Goal: Register for event/course

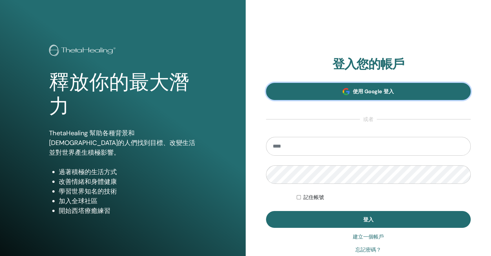
click at [362, 93] on font "使用 Google 登入" at bounding box center [373, 91] width 41 height 7
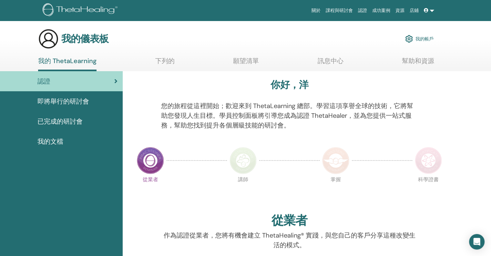
click at [203, 39] on div "我的儀表板 我的帳戶" at bounding box center [236, 38] width 396 height 21
click at [317, 137] on div "您的旅程從這裡開始；歡迎來到 ThetaLearning 總部。學習這項享譽全球的技術，它將幫助您發現人生目標。學員控制面板將引導您成為認證 ThetaHea…" at bounding box center [289, 119] width 267 height 37
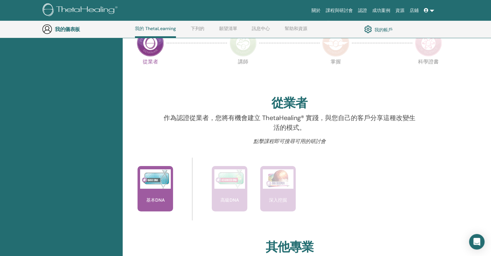
scroll to position [211, 0]
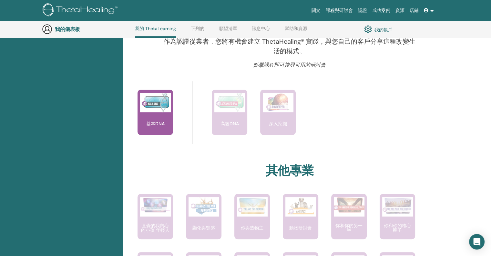
click at [332, 11] on font "課程與研討會" at bounding box center [339, 10] width 27 height 5
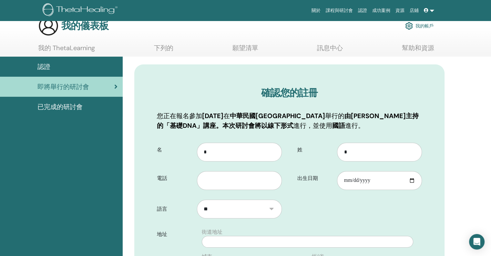
scroll to position [80, 0]
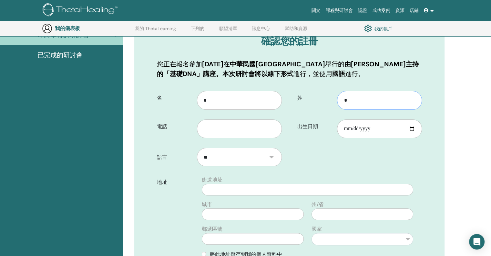
click at [366, 102] on input "*" at bounding box center [379, 100] width 85 height 19
click at [204, 99] on input "*" at bounding box center [239, 100] width 85 height 19
type input "**"
click at [223, 131] on input "text" at bounding box center [239, 128] width 85 height 19
type input "**********"
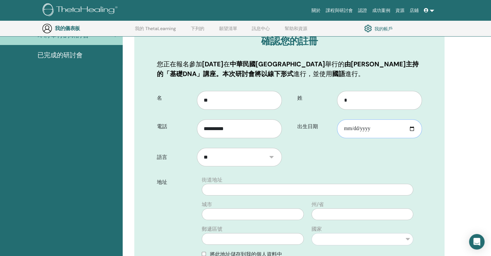
click at [410, 129] on input "出生日期" at bounding box center [379, 128] width 85 height 19
click at [348, 127] on input "出生日期" at bounding box center [379, 128] width 85 height 19
click at [347, 128] on input "出生日期" at bounding box center [379, 128] width 85 height 19
click at [412, 127] on input "出生日期" at bounding box center [379, 128] width 85 height 19
type input "**********"
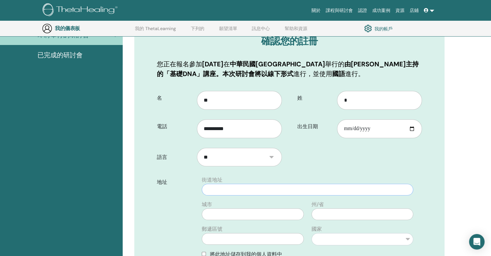
click at [230, 188] on input "text" at bounding box center [308, 189] width 212 height 12
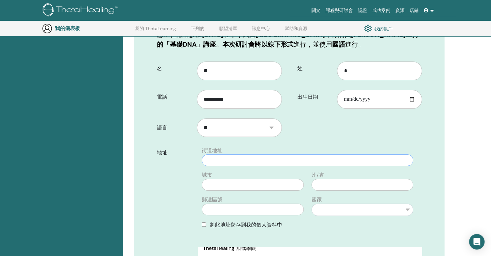
scroll to position [112, 0]
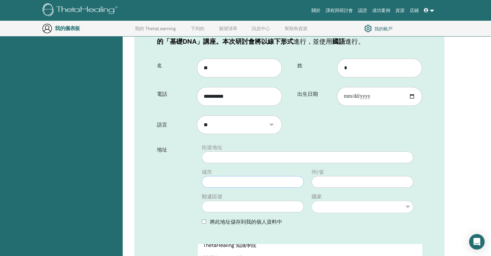
click at [235, 180] on input "text" at bounding box center [253, 182] width 102 height 12
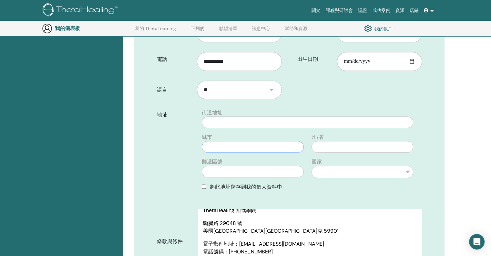
scroll to position [145, 0]
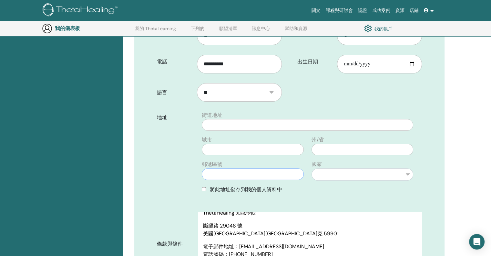
click at [229, 173] on input "text" at bounding box center [253, 174] width 102 height 12
type input "***"
click at [410, 175] on select "** *** *** ** *** ** ** ** *** ** *** *** *** ** *** ** ** ** *** ***** ** ** *…" at bounding box center [363, 174] width 102 height 12
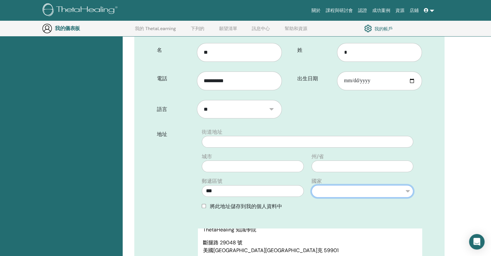
scroll to position [80, 0]
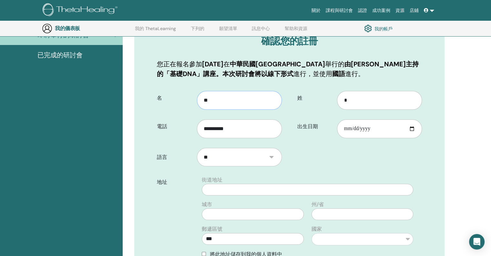
drag, startPoint x: 228, startPoint y: 103, endPoint x: 178, endPoint y: 108, distance: 50.3
click at [178, 108] on div "名 **" at bounding box center [219, 97] width 134 height 23
paste input "*******"
type input "*********"
drag, startPoint x: 368, startPoint y: 99, endPoint x: 330, endPoint y: 107, distance: 38.3
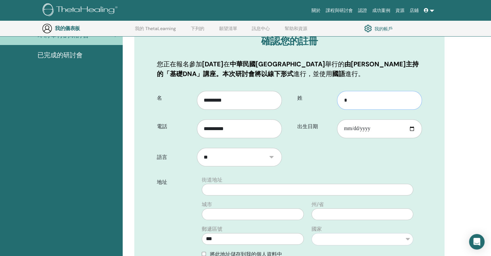
click at [330, 107] on div "姓 *" at bounding box center [360, 97] width 134 height 23
type input "*"
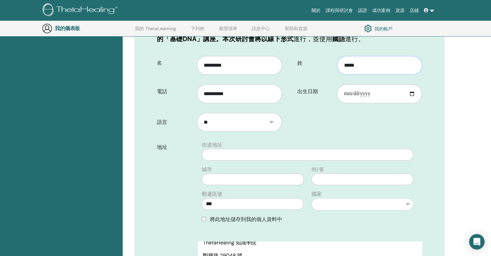
scroll to position [112, 0]
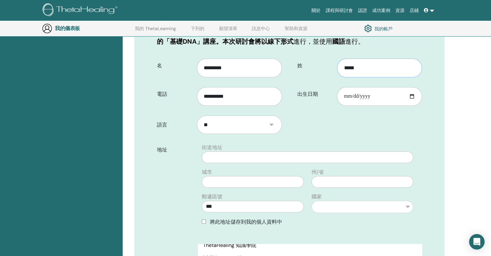
type input "*****"
click at [222, 154] on input "text" at bounding box center [308, 157] width 212 height 12
click at [409, 203] on select "** *** *** ** *** ** ** ** *** ** *** *** *** ** *** ** ** ** *** ***** ** ** *…" at bounding box center [363, 206] width 102 height 12
select select "***"
click at [312, 200] on select "** *** *** ** *** ** ** ** *** ** *** *** *** ** *** ** ** ** *** ***** ** ** *…" at bounding box center [363, 206] width 102 height 12
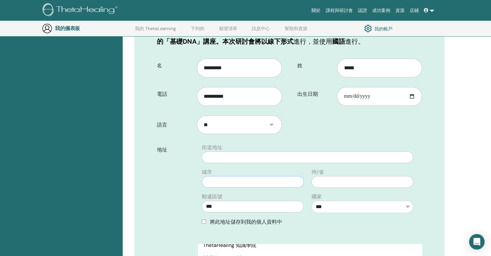
click at [245, 183] on input "text" at bounding box center [253, 182] width 102 height 12
click at [242, 184] on input "text" at bounding box center [253, 182] width 102 height 12
type input "*"
type input "***"
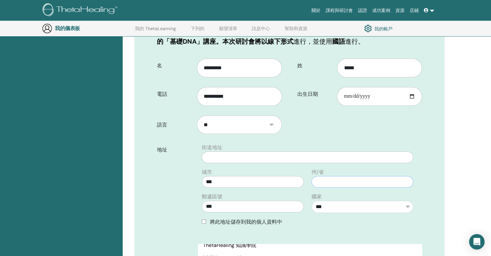
click at [324, 181] on input "text" at bounding box center [363, 182] width 102 height 12
type input "***"
click at [221, 160] on input "text" at bounding box center [308, 157] width 212 height 12
type input "**********"
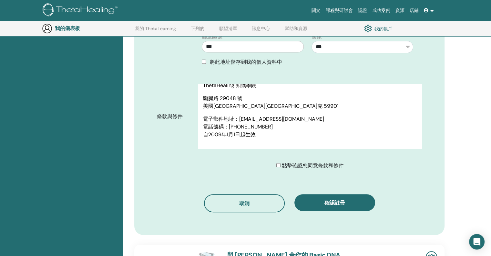
scroll to position [274, 0]
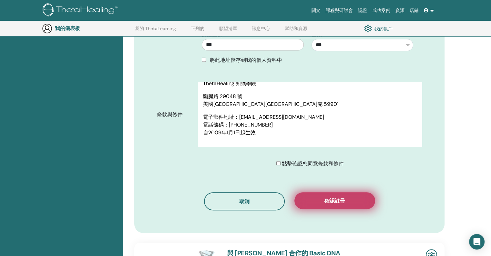
click at [344, 200] on font "確認註冊" at bounding box center [335, 200] width 21 height 7
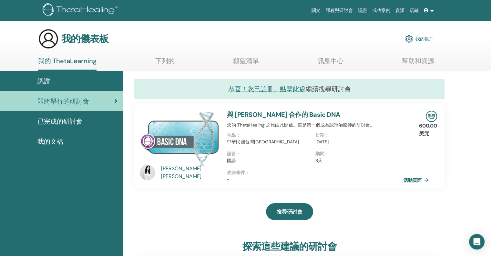
click at [210, 210] on div "搜尋研討會" at bounding box center [289, 211] width 310 height 32
click at [48, 139] on font "我的文檔" at bounding box center [50, 141] width 26 height 8
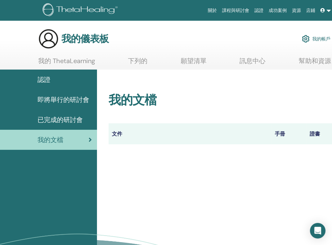
click at [182, 137] on th "文件" at bounding box center [190, 133] width 163 height 21
click at [316, 134] on font "證書" at bounding box center [314, 133] width 10 height 7
click at [128, 137] on th "文件" at bounding box center [190, 133] width 163 height 21
click at [276, 132] on font "手冊" at bounding box center [280, 133] width 10 height 7
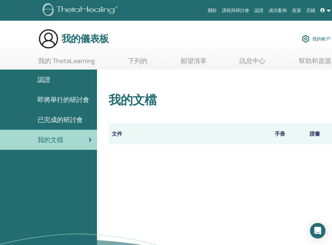
click at [317, 132] on font "證書" at bounding box center [314, 133] width 10 height 7
click at [134, 135] on th "文件" at bounding box center [190, 133] width 163 height 21
drag, startPoint x: 133, startPoint y: 135, endPoint x: 110, endPoint y: 135, distance: 23.3
click at [133, 135] on th "文件" at bounding box center [190, 133] width 163 height 21
click at [107, 134] on div "我的文檔 文件 手冊 證書" at bounding box center [225, 110] width 248 height 82
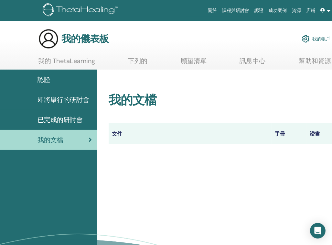
drag, startPoint x: 110, startPoint y: 132, endPoint x: 172, endPoint y: 132, distance: 61.0
click at [111, 131] on th "文件" at bounding box center [190, 133] width 163 height 21
drag, startPoint x: 232, startPoint y: 135, endPoint x: 271, endPoint y: 137, distance: 39.8
click at [236, 137] on th "文件" at bounding box center [190, 133] width 163 height 21
drag, startPoint x: 271, startPoint y: 137, endPoint x: 289, endPoint y: 133, distance: 17.9
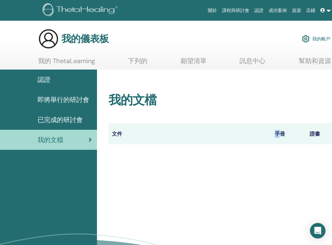
click at [283, 134] on tr "文件 手冊 證書" at bounding box center [225, 133] width 233 height 21
click at [289, 133] on th "手冊" at bounding box center [288, 133] width 35 height 21
drag, startPoint x: 277, startPoint y: 135, endPoint x: 229, endPoint y: 135, distance: 48.1
click at [277, 135] on font "手冊" at bounding box center [280, 133] width 10 height 7
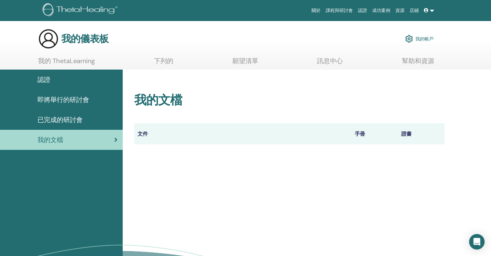
click at [408, 136] on font "證書" at bounding box center [407, 133] width 10 height 7
click at [407, 133] on font "證書" at bounding box center [407, 133] width 10 height 7
drag, startPoint x: 392, startPoint y: 132, endPoint x: 110, endPoint y: 131, distance: 282.0
click at [110, 131] on div "認證 即將舉行的研討會 已完成的研討會 我的文檔 我的文檔 文件 手冊 證書" at bounding box center [245, 188] width 491 height 239
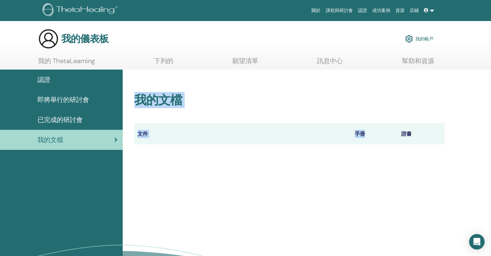
click at [145, 136] on font "文件" at bounding box center [143, 133] width 10 height 7
click at [148, 136] on th "文件" at bounding box center [242, 133] width 217 height 21
click at [146, 136] on font "文件" at bounding box center [143, 133] width 10 height 7
click at [145, 135] on font "文件" at bounding box center [143, 133] width 10 height 7
click at [361, 135] on font "手冊" at bounding box center [360, 133] width 10 height 7
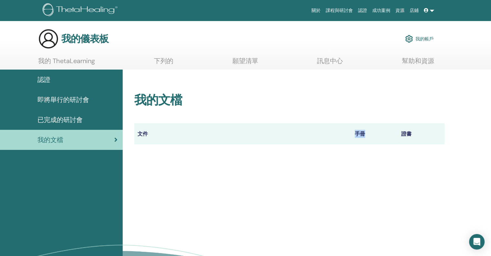
click at [361, 135] on font "手冊" at bounding box center [360, 133] width 10 height 7
drag, startPoint x: 402, startPoint y: 127, endPoint x: 416, endPoint y: 131, distance: 14.5
click at [403, 127] on th "證書" at bounding box center [421, 133] width 47 height 21
click at [416, 131] on th "證書" at bounding box center [421, 133] width 47 height 21
click at [410, 135] on font "證書" at bounding box center [407, 133] width 10 height 7
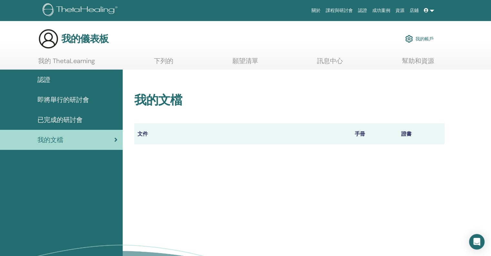
click at [410, 135] on font "證書" at bounding box center [407, 133] width 10 height 7
click at [301, 131] on th "文件" at bounding box center [242, 133] width 217 height 21
drag, startPoint x: 141, startPoint y: 133, endPoint x: 440, endPoint y: 135, distance: 299.1
click at [444, 135] on tr "文件 手冊 證書" at bounding box center [289, 133] width 310 height 21
drag, startPoint x: 434, startPoint y: 137, endPoint x: 428, endPoint y: 139, distance: 6.0
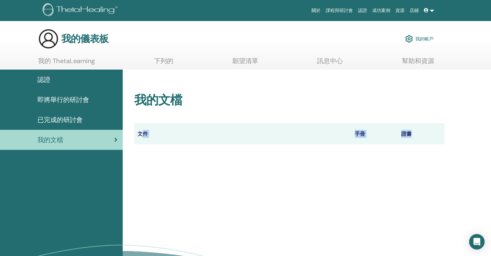
click at [433, 137] on th "證書" at bounding box center [421, 133] width 47 height 21
click at [420, 139] on th "證書" at bounding box center [421, 133] width 47 height 21
click at [213, 130] on th "文件" at bounding box center [242, 133] width 217 height 21
click at [235, 102] on h2 "我的文檔" at bounding box center [289, 100] width 310 height 15
click at [361, 136] on font "手冊" at bounding box center [360, 133] width 10 height 7
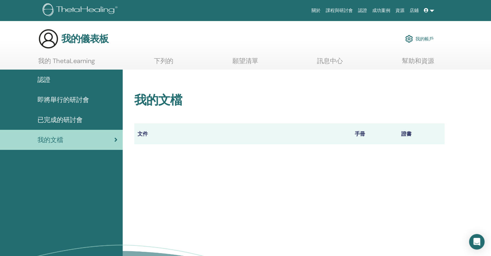
click at [406, 132] on font "證書" at bounding box center [407, 133] width 10 height 7
click at [156, 135] on th "文件" at bounding box center [242, 133] width 217 height 21
click at [137, 134] on th "文件" at bounding box center [242, 133] width 217 height 21
click at [299, 165] on div "我的文檔 文件 手冊 證書" at bounding box center [307, 188] width 369 height 239
